Goal: Information Seeking & Learning: Learn about a topic

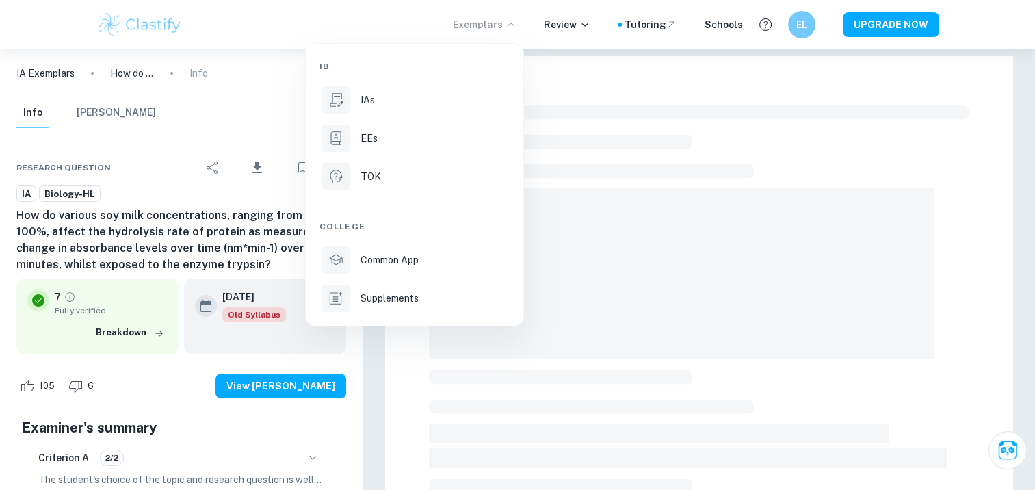
click at [369, 107] on li "IAs" at bounding box center [414, 99] width 190 height 33
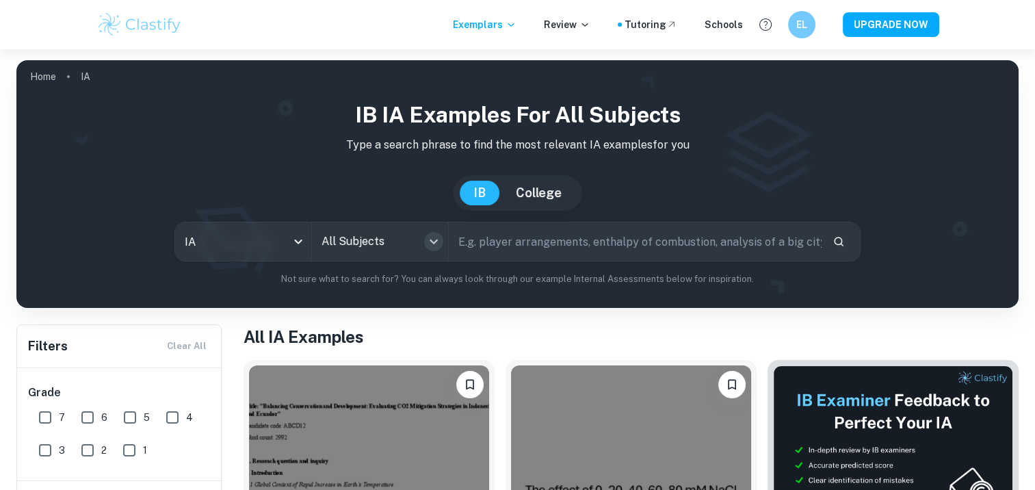
click at [429, 243] on icon "Open" at bounding box center [433, 241] width 16 height 16
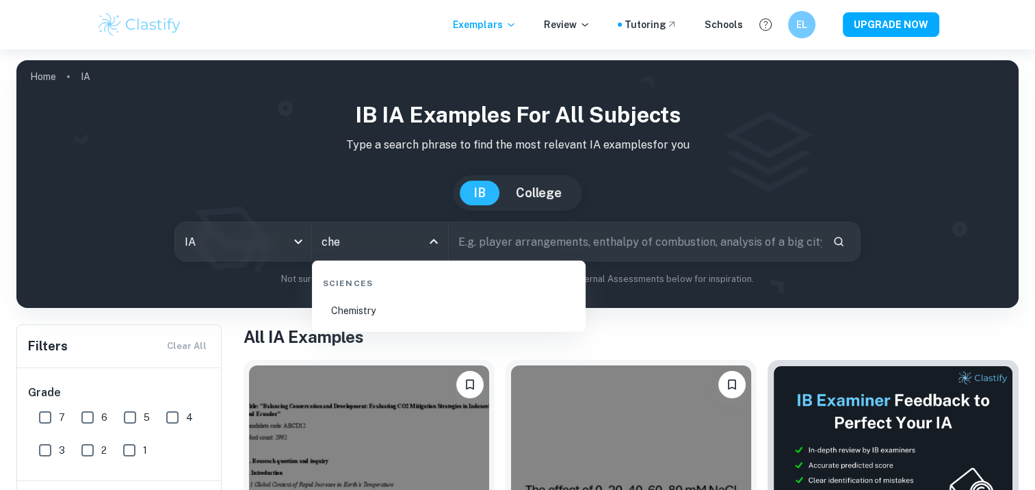
click at [374, 309] on li "Chemistry" at bounding box center [448, 310] width 263 height 31
type input "Chemistry"
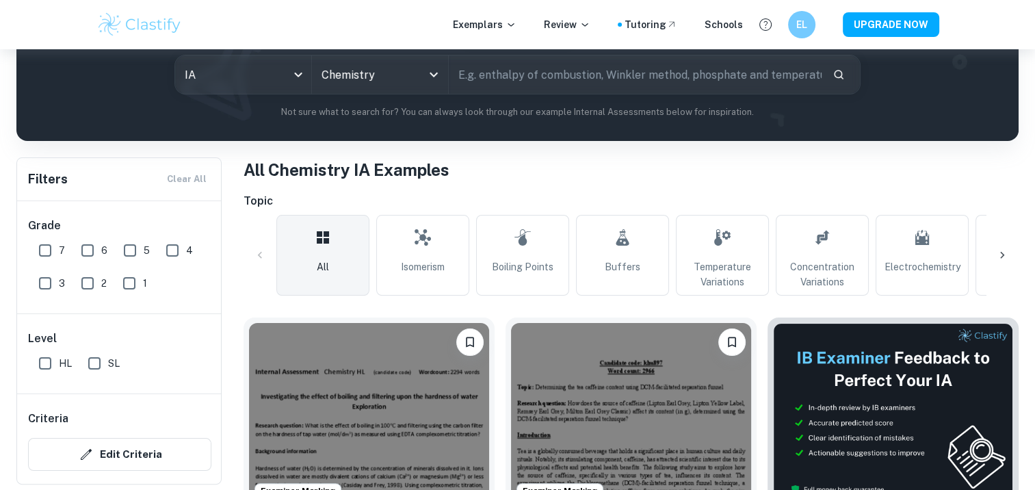
scroll to position [96, 0]
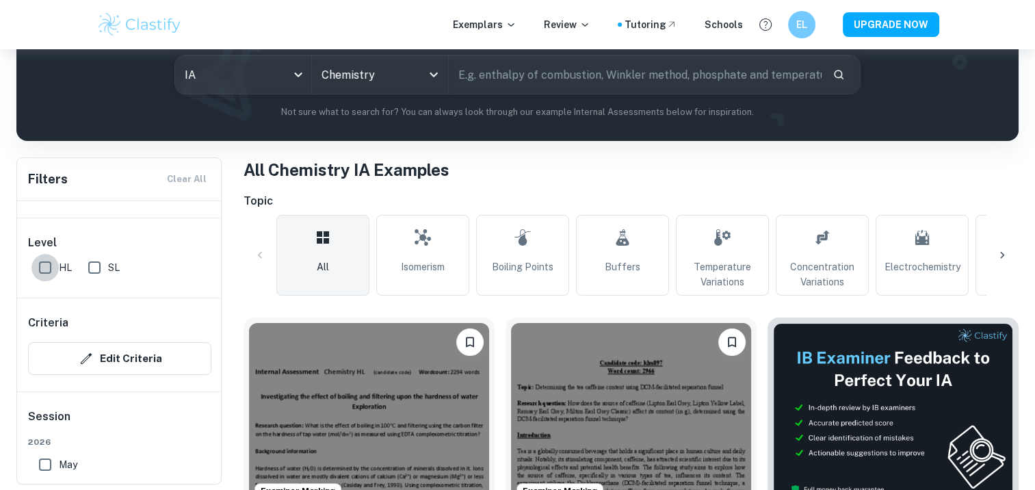
click at [46, 273] on input "HL" at bounding box center [44, 267] width 27 height 27
checkbox input "true"
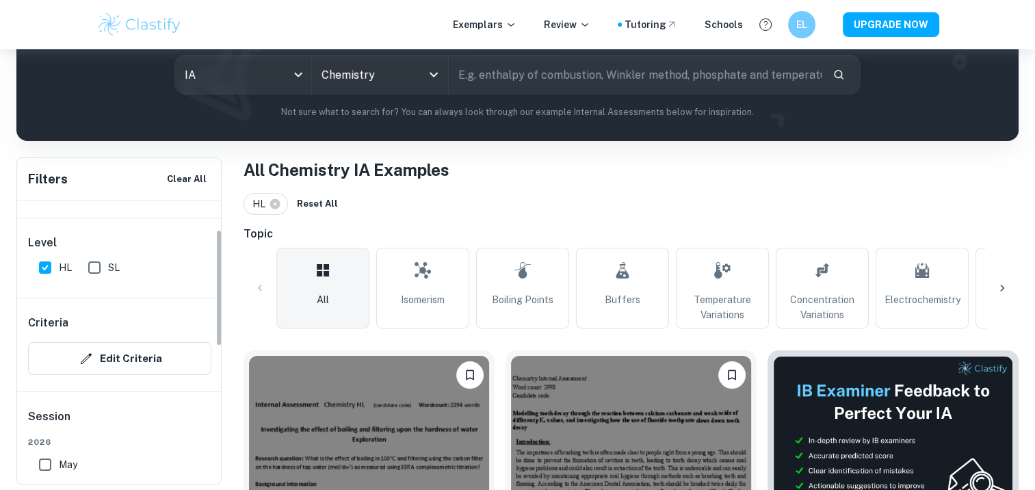
scroll to position [0, 0]
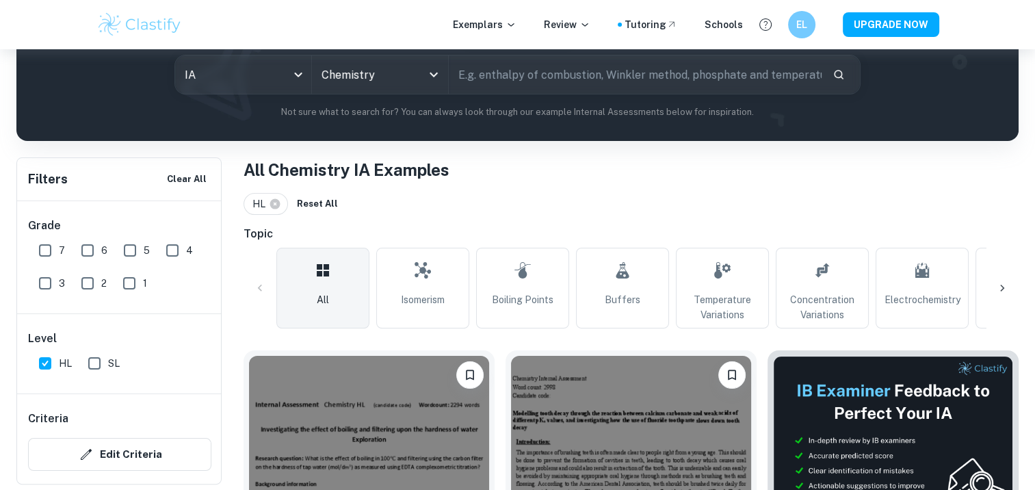
click at [552, 82] on input "text" at bounding box center [635, 74] width 373 height 38
type input "vitamin C"
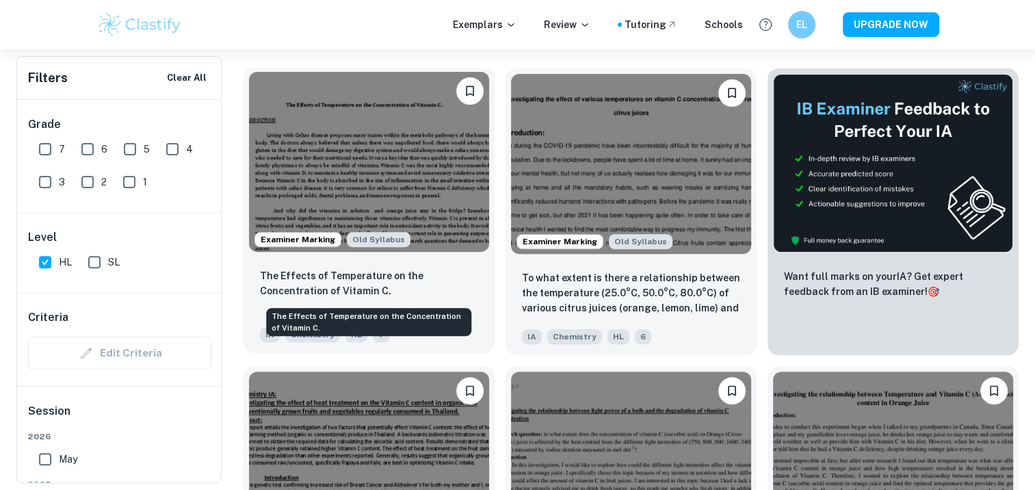
scroll to position [451, 0]
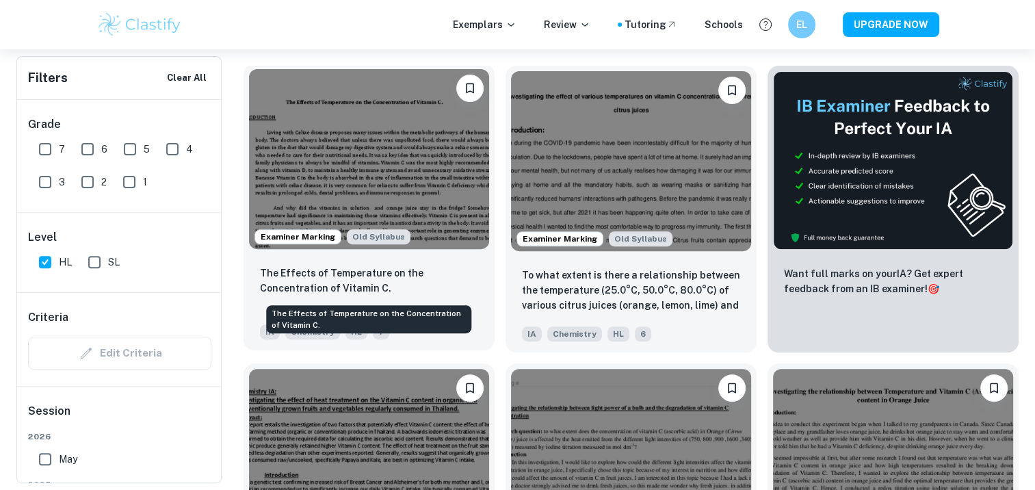
click at [465, 290] on p "The Effects of Temperature on the Concentration of Vitamin C." at bounding box center [369, 280] width 218 height 30
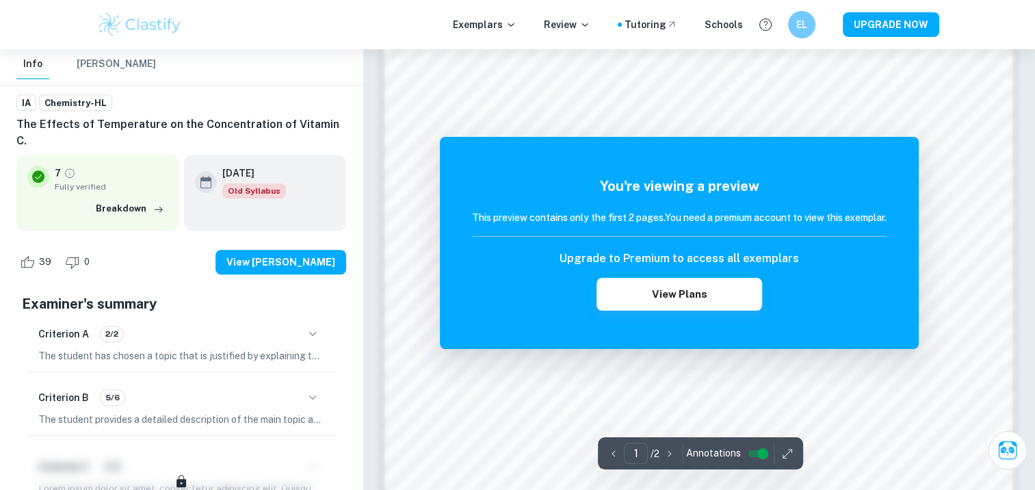
scroll to position [1158, 0]
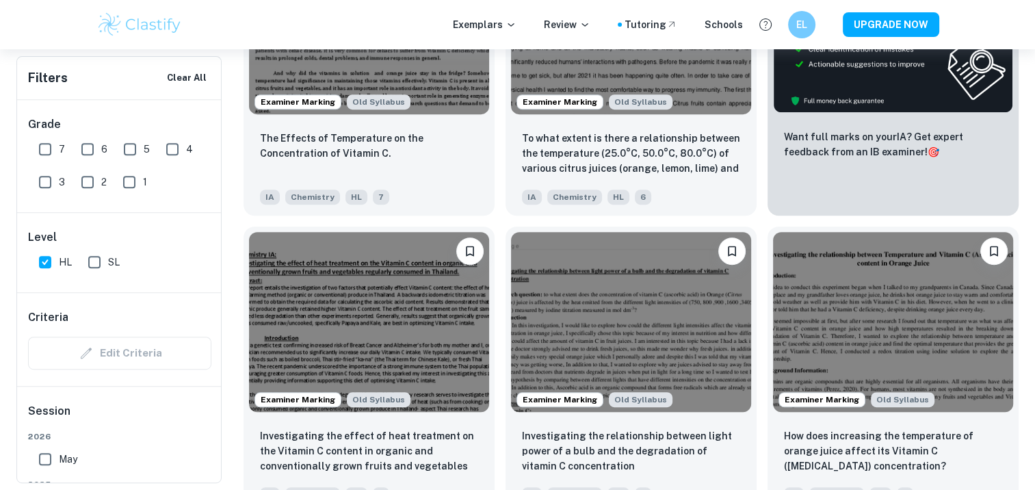
scroll to position [593, 0]
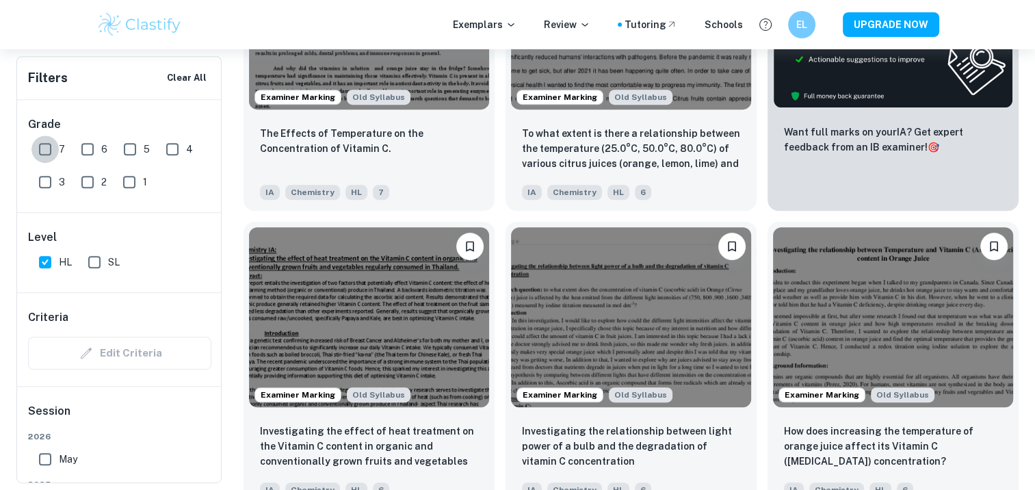
click at [43, 150] on input "7" at bounding box center [44, 148] width 27 height 27
checkbox input "true"
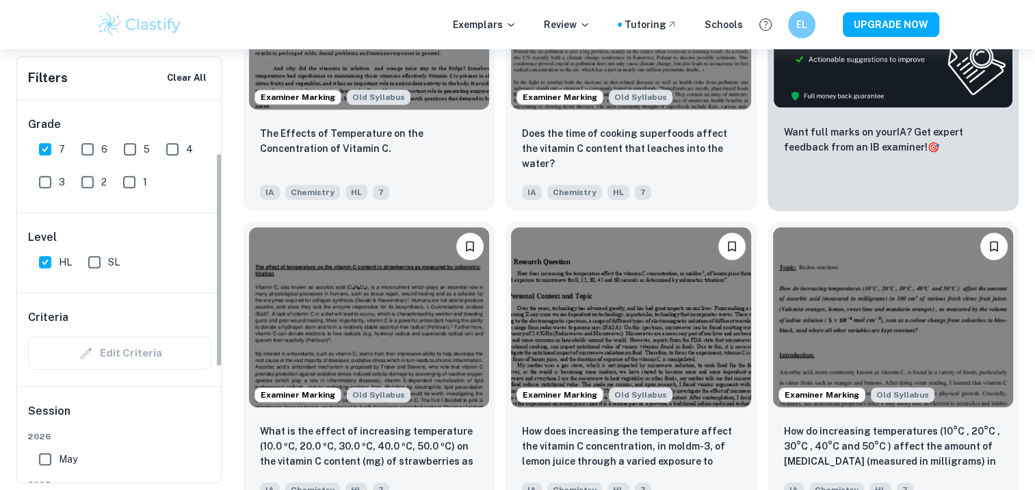
scroll to position [94, 0]
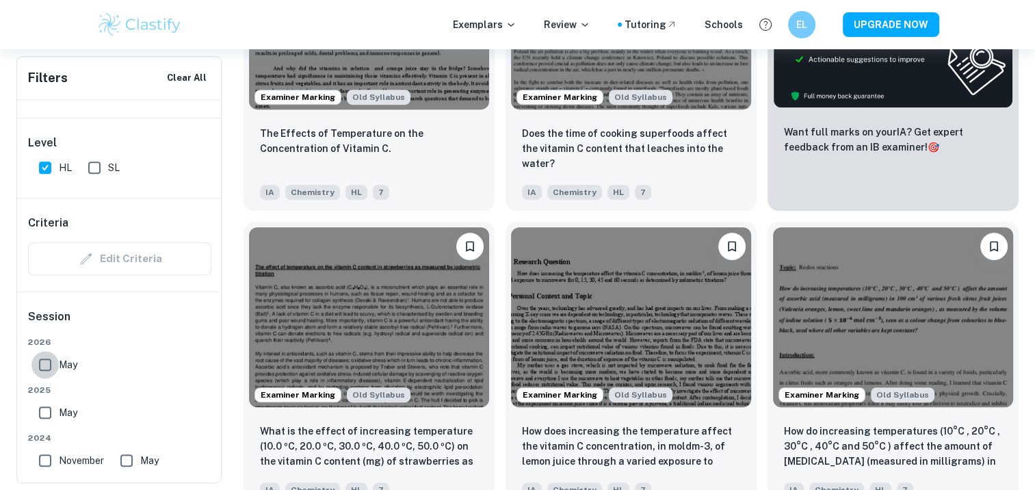
click at [45, 367] on input "May" at bounding box center [44, 364] width 27 height 27
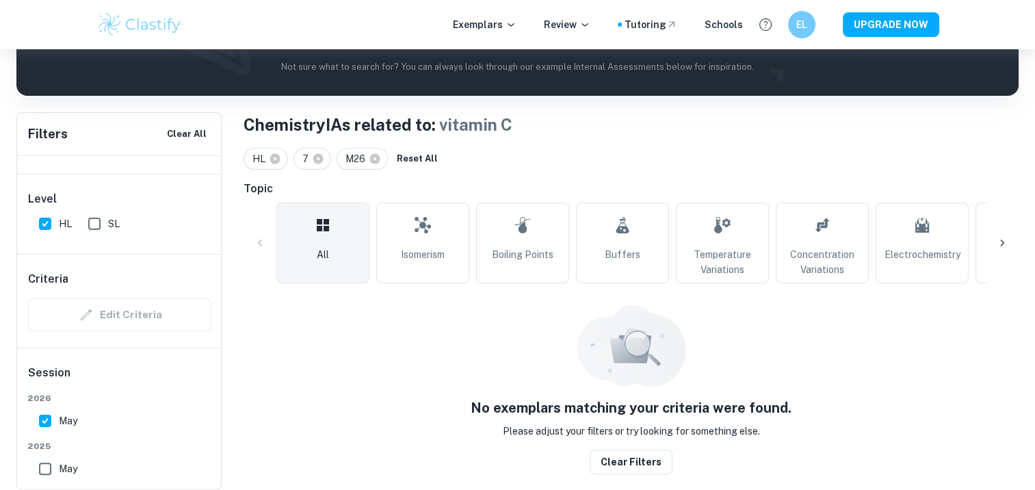
scroll to position [196, 0]
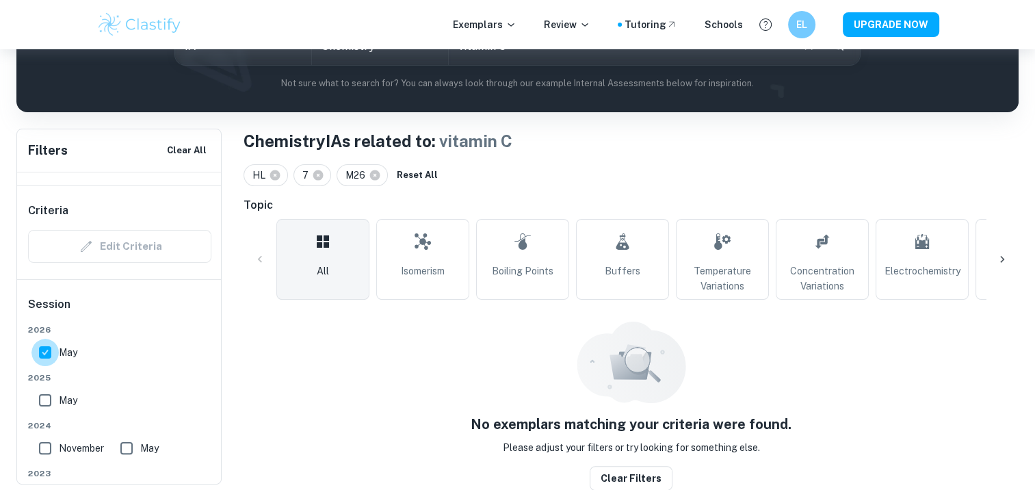
click at [42, 358] on input "May" at bounding box center [44, 351] width 27 height 27
checkbox input "false"
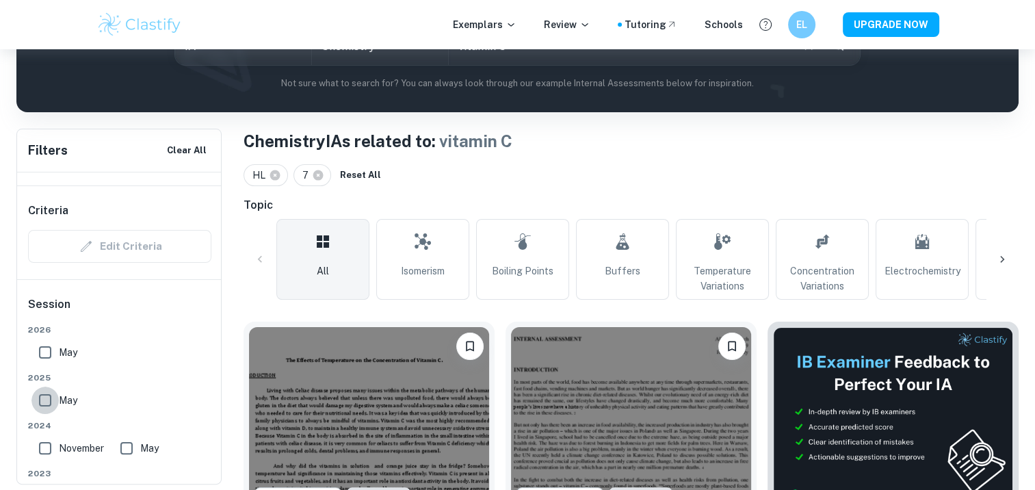
click at [47, 401] on input "May" at bounding box center [44, 399] width 27 height 27
checkbox input "true"
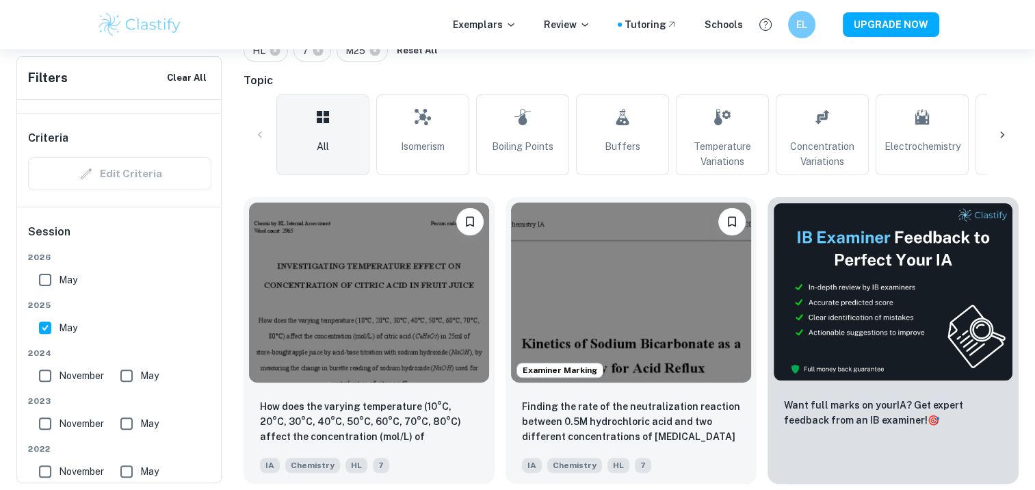
scroll to position [323, 0]
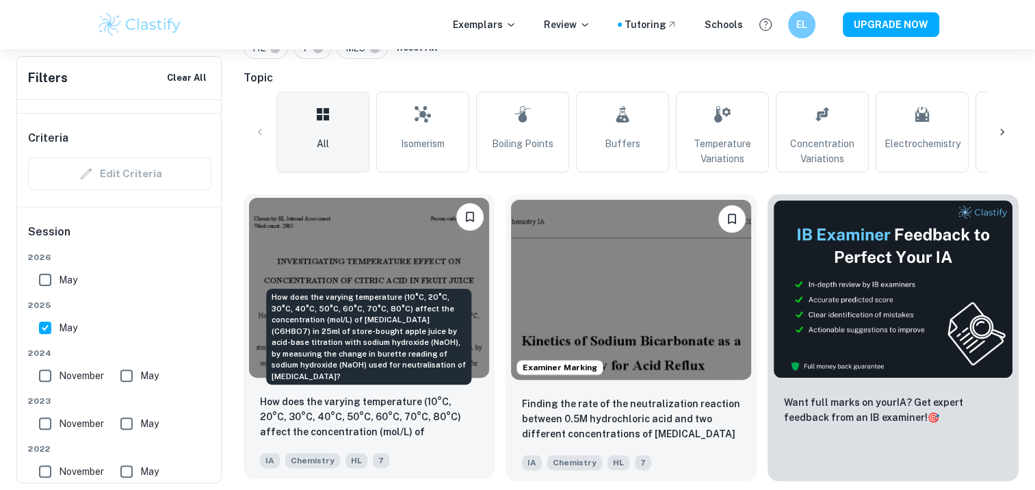
click at [399, 405] on p "How does the varying temperature (10°C, 20°C, 30°C, 40°C, 50°C, 60°C, 70°C, 80°…" at bounding box center [369, 417] width 218 height 46
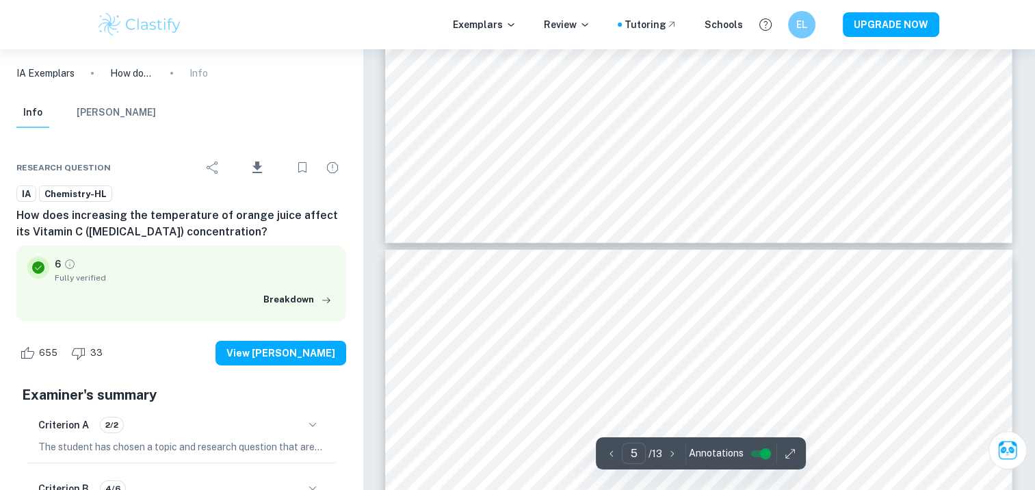
type input "6"
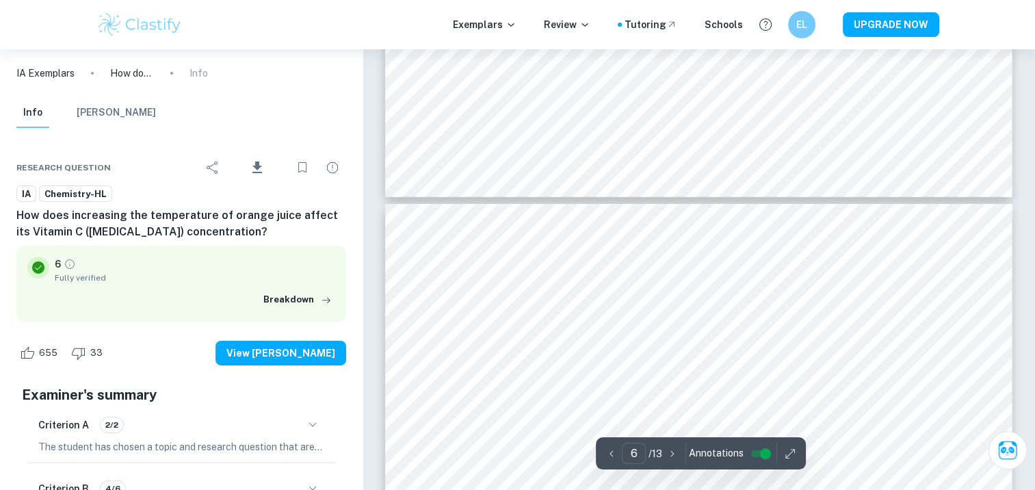
scroll to position [4542, 0]
